Goal: Information Seeking & Learning: Understand process/instructions

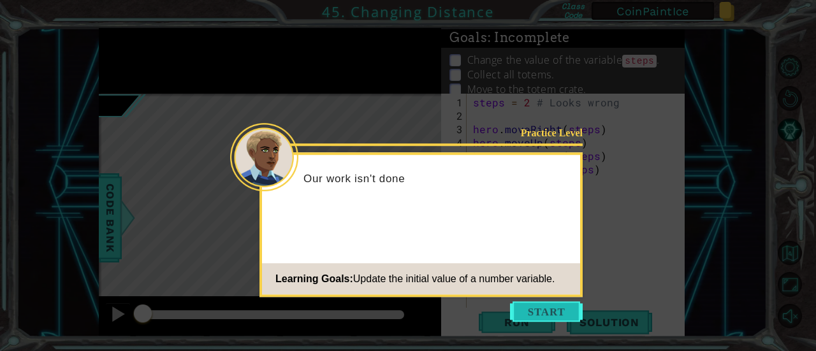
click at [522, 312] on button "Start" at bounding box center [546, 312] width 73 height 20
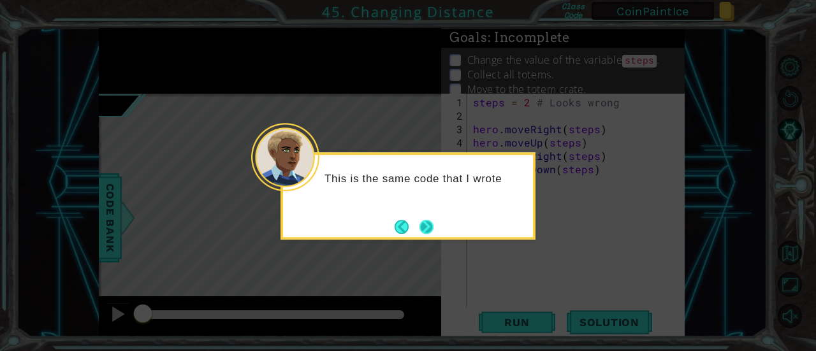
click at [423, 224] on button "Next" at bounding box center [427, 227] width 18 height 18
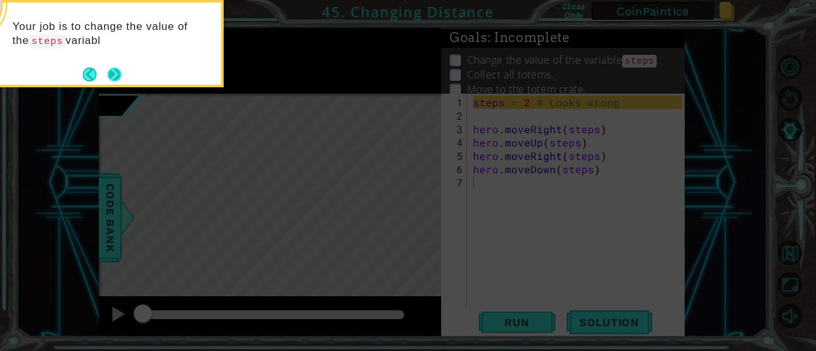
click at [118, 77] on button "Next" at bounding box center [114, 75] width 14 height 14
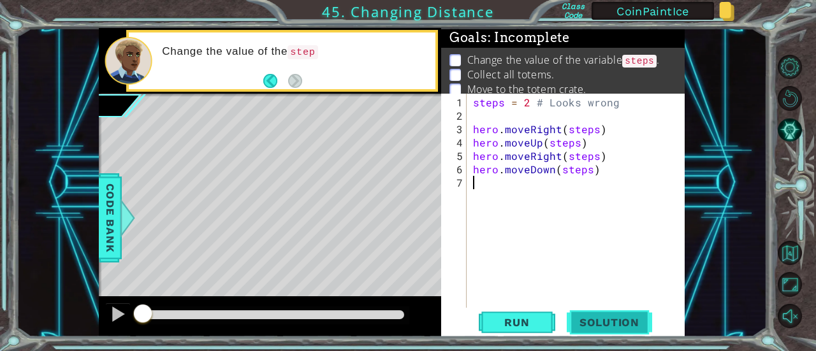
click at [622, 316] on span "Solution" at bounding box center [609, 322] width 85 height 13
